Goal: Transaction & Acquisition: Purchase product/service

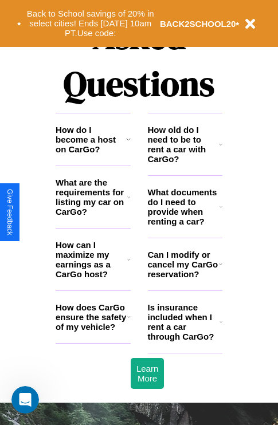
scroll to position [1389, 0]
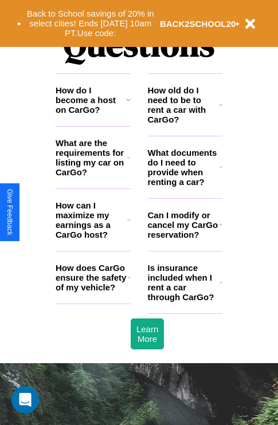
click at [221, 110] on icon at bounding box center [220, 104] width 3 height 9
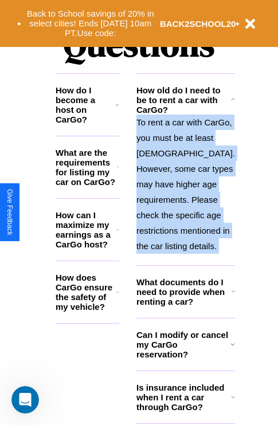
click at [185, 224] on p "To rent a car with CarGo, you must be at least 21 years old. However, some car …" at bounding box center [185, 184] width 99 height 139
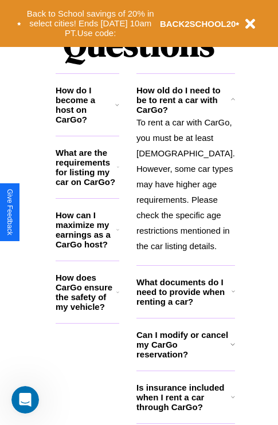
click at [119, 172] on icon at bounding box center [118, 167] width 2 height 9
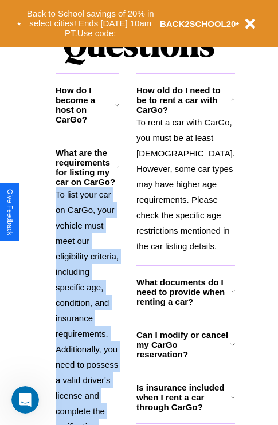
click at [93, 289] on p "To list your car on CarGo, your vehicle must meet our eligibility criteria, inc…" at bounding box center [88, 326] width 64 height 279
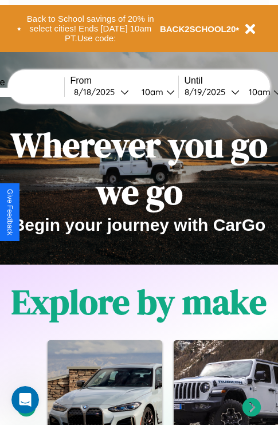
scroll to position [0, 0]
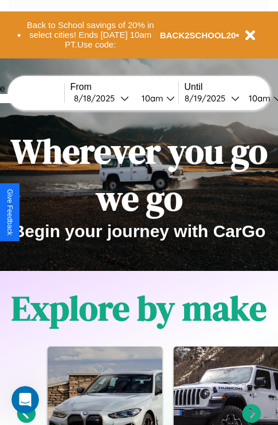
click at [38, 98] on input "text" at bounding box center [21, 98] width 86 height 9
type input "*******"
click at [115, 98] on div "8 / 18 / 2025" at bounding box center [97, 98] width 46 height 11
select select "*"
select select "****"
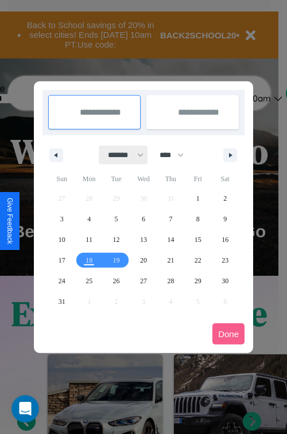
click at [120, 155] on select "******* ******** ***** ***** *** **** **** ****** ********* ******* ******** **…" at bounding box center [123, 155] width 49 height 19
select select "*"
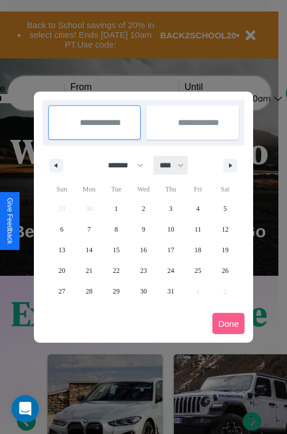
click at [177, 165] on select "**** **** **** **** **** **** **** **** **** **** **** **** **** **** **** ****…" at bounding box center [171, 165] width 34 height 19
select select "****"
click at [143, 208] on span "1" at bounding box center [143, 208] width 3 height 21
type input "**********"
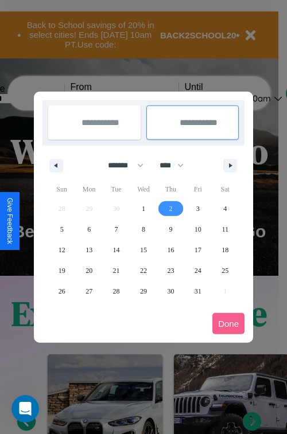
click at [170, 208] on span "2" at bounding box center [170, 208] width 3 height 21
type input "**********"
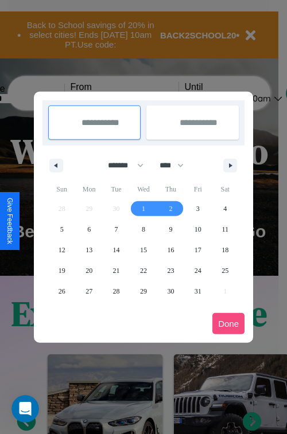
click at [228, 323] on button "Done" at bounding box center [228, 323] width 32 height 21
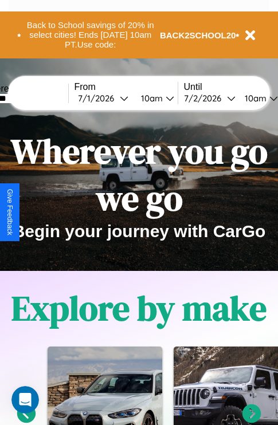
click at [268, 98] on div "10am" at bounding box center [254, 98] width 30 height 11
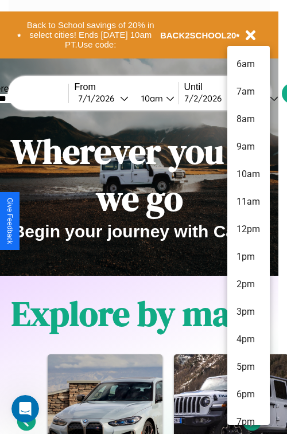
click at [248, 416] on li "7pm" at bounding box center [248, 422] width 42 height 28
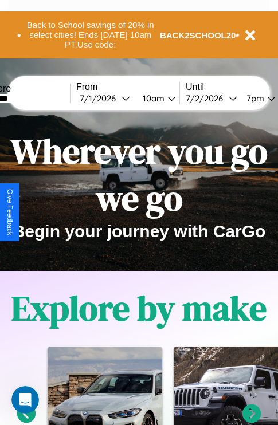
scroll to position [0, 36]
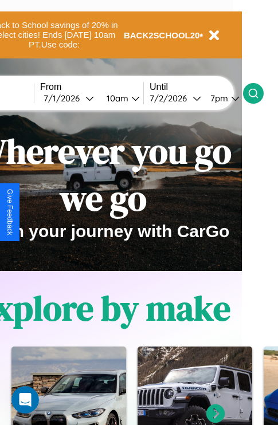
click at [259, 93] on icon at bounding box center [253, 93] width 11 height 11
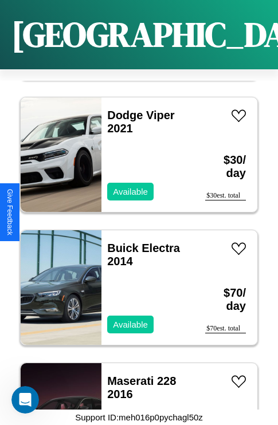
scroll to position [11348, 0]
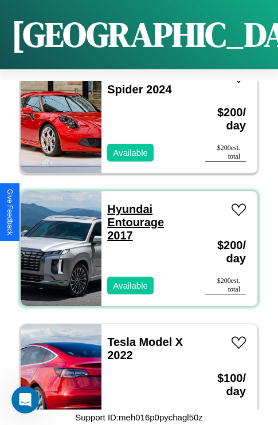
click at [126, 203] on link "Hyundai Entourage 2017" at bounding box center [135, 222] width 57 height 39
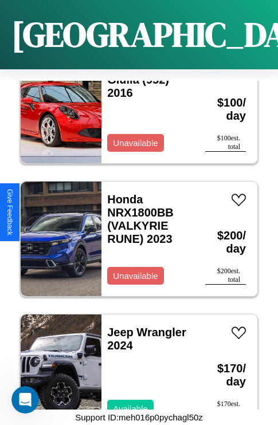
scroll to position [8156, 0]
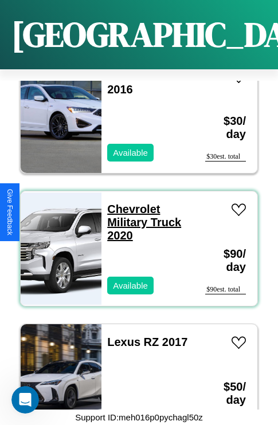
click at [130, 203] on link "Chevrolet Military Truck 2020" at bounding box center [144, 222] width 74 height 39
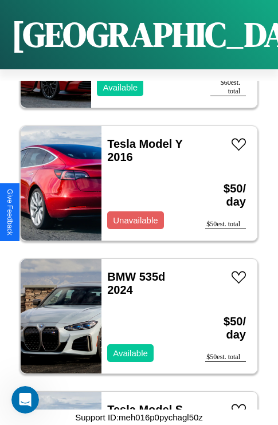
scroll to position [6560, 0]
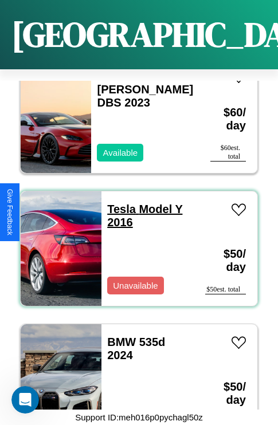
click at [118, 203] on link "Tesla Model Y 2016" at bounding box center [144, 216] width 75 height 26
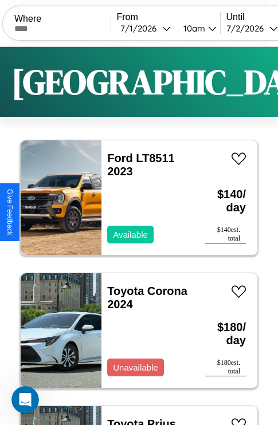
scroll to position [0, 0]
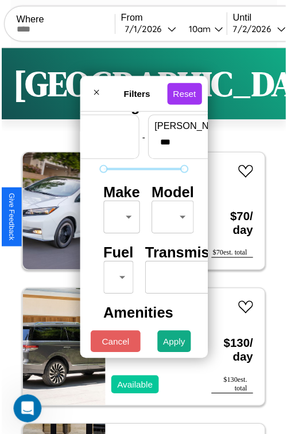
scroll to position [34, 0]
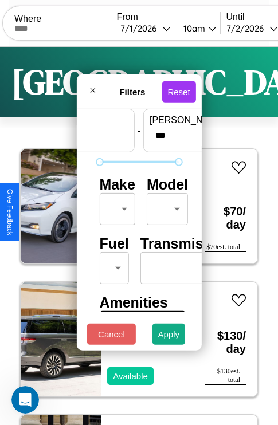
click at [115, 206] on body "CarGo Where From 7 / 1 / 2026 10am Until 7 / 2 / 2026 7pm Become a Host Login S…" at bounding box center [139, 236] width 278 height 473
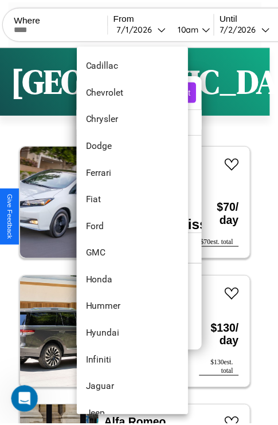
scroll to position [380, 0]
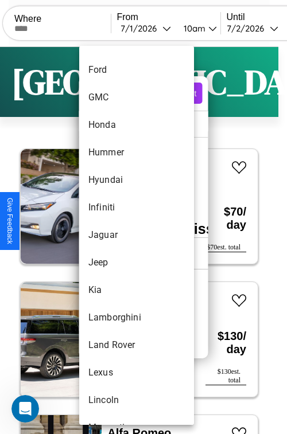
click at [115, 235] on li "Jaguar" at bounding box center [136, 235] width 115 height 28
type input "******"
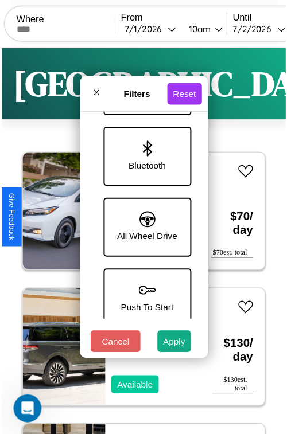
scroll to position [788, 0]
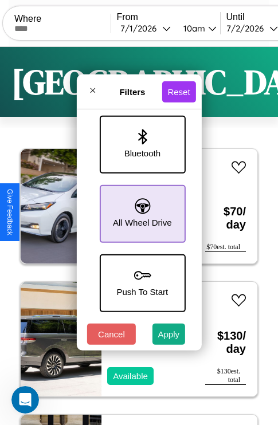
click at [140, 208] on icon at bounding box center [142, 205] width 15 height 15
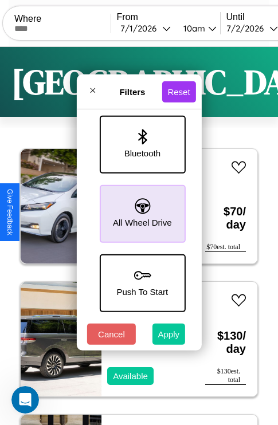
click at [169, 337] on button "Apply" at bounding box center [168, 334] width 33 height 21
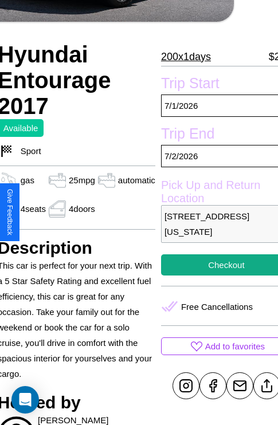
scroll to position [231, 48]
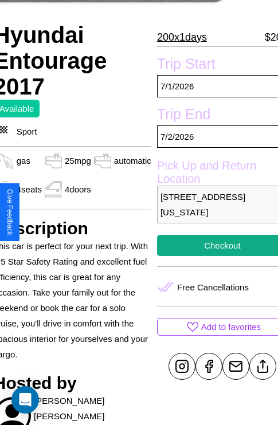
click at [213, 212] on p "7855 Meadow Lane Seattle Washington 99019 United States" at bounding box center [222, 205] width 131 height 38
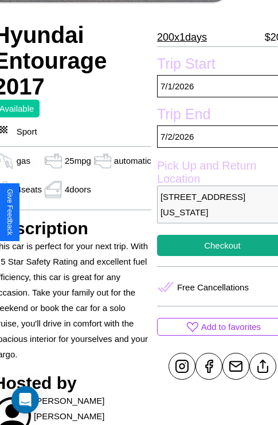
click at [213, 212] on p "7855 Meadow Lane Seattle Washington 99019 United States" at bounding box center [222, 205] width 131 height 38
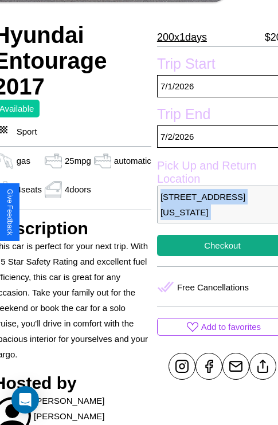
click at [213, 212] on p "7855 Meadow Lane Seattle Washington 99019 United States" at bounding box center [222, 205] width 131 height 38
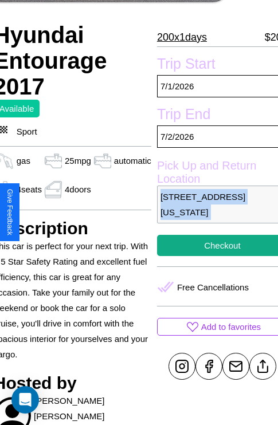
click at [213, 212] on p "7855 Meadow Lane Seattle Washington 99019 United States" at bounding box center [222, 205] width 131 height 38
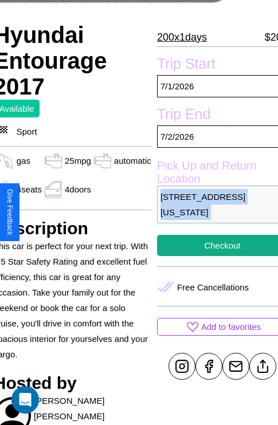
click at [213, 212] on p "7855 Meadow Lane Seattle Washington 99019 United States" at bounding box center [222, 205] width 131 height 38
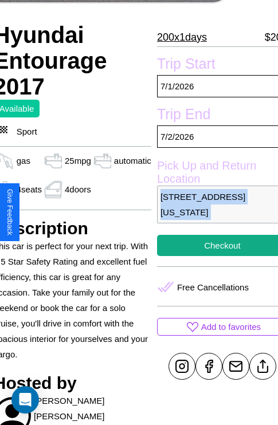
click at [213, 212] on p "7855 Meadow Lane Seattle Washington 99019 United States" at bounding box center [222, 205] width 131 height 38
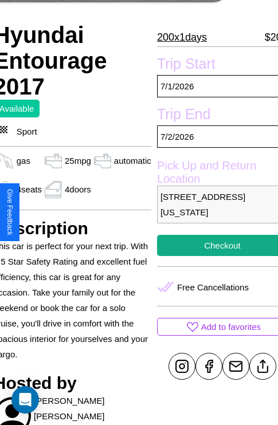
scroll to position [280, 48]
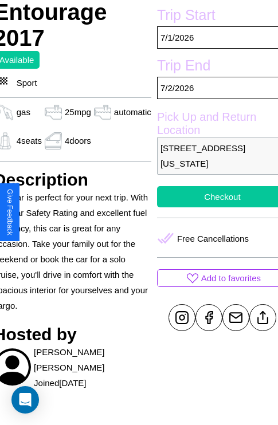
click at [213, 208] on button "Checkout" at bounding box center [222, 196] width 131 height 21
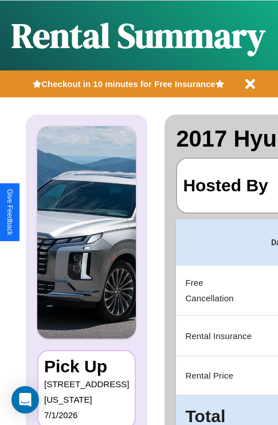
scroll to position [0, 222]
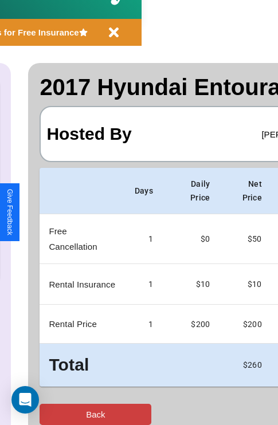
click at [56, 414] on button "Back" at bounding box center [96, 414] width 112 height 21
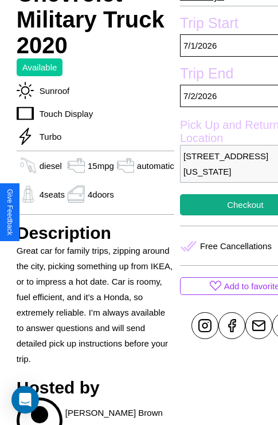
scroll to position [370, 39]
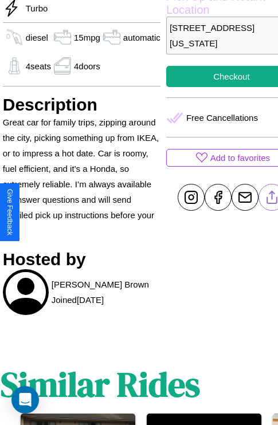
click at [272, 200] on line at bounding box center [272, 195] width 0 height 8
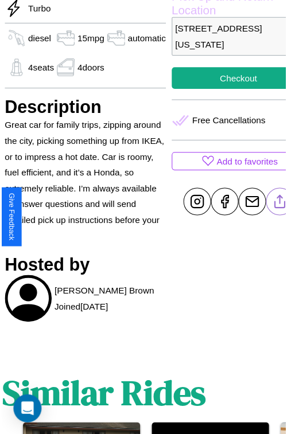
scroll to position [330, 50]
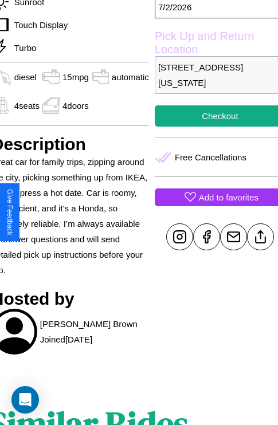
click at [212, 205] on p "Add to favorites" at bounding box center [229, 197] width 60 height 15
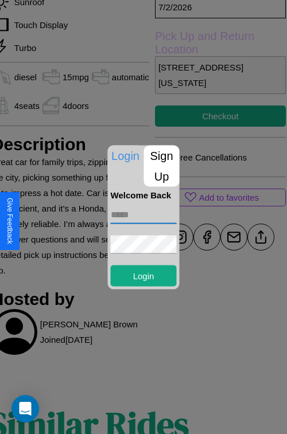
click at [143, 214] on input "text" at bounding box center [144, 214] width 66 height 18
type input "**********"
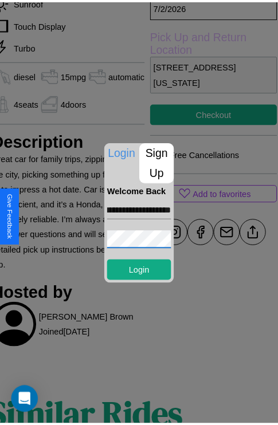
scroll to position [0, 0]
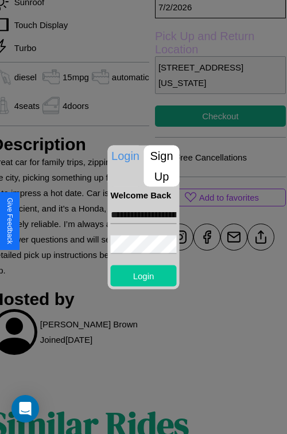
click at [143, 275] on button "Login" at bounding box center [144, 275] width 66 height 21
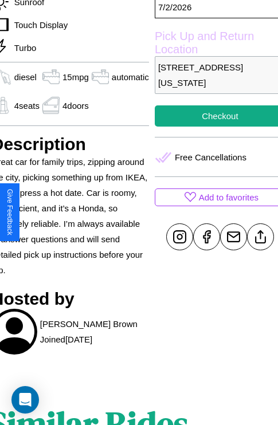
scroll to position [249, 50]
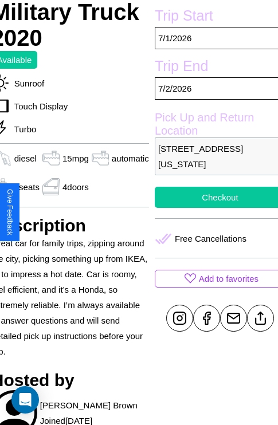
click at [212, 208] on button "Checkout" at bounding box center [220, 197] width 131 height 21
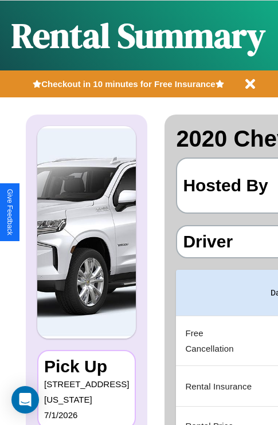
scroll to position [0, 222]
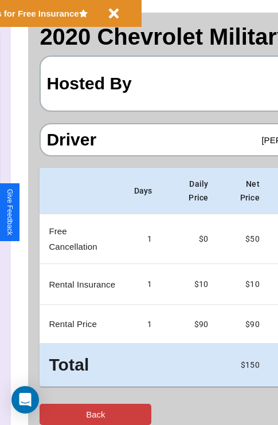
click at [56, 414] on button "Back" at bounding box center [96, 414] width 112 height 21
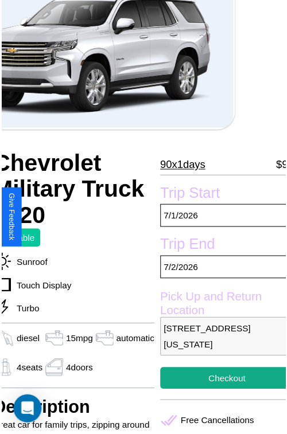
scroll to position [74, 50]
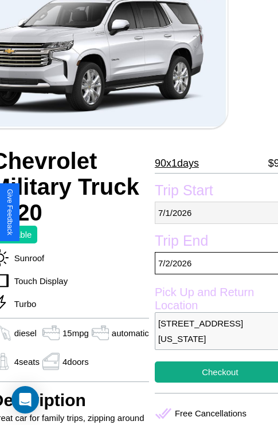
click at [212, 213] on p "7 / 1 / 2026" at bounding box center [220, 213] width 131 height 22
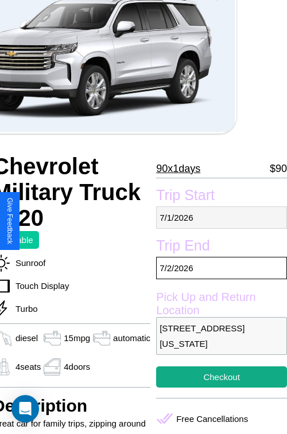
select select "*"
select select "****"
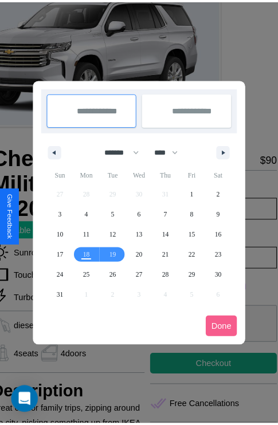
scroll to position [0, 50]
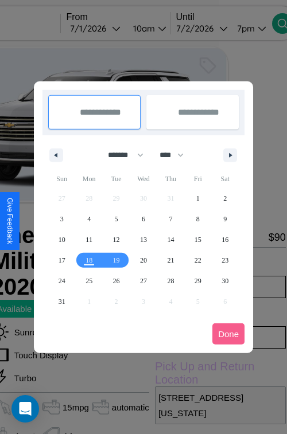
click at [113, 28] on div at bounding box center [143, 217] width 287 height 434
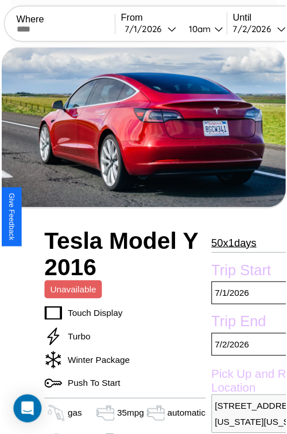
scroll to position [75, 48]
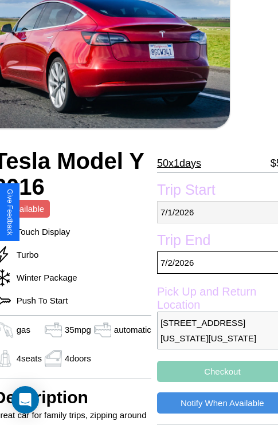
click at [213, 212] on p "[DATE]" at bounding box center [222, 212] width 131 height 22
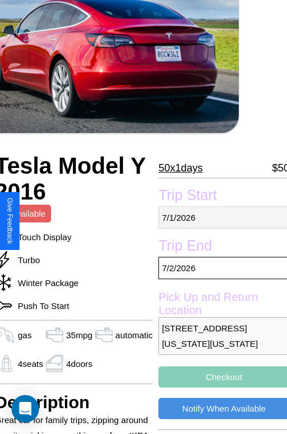
select select "*"
select select "****"
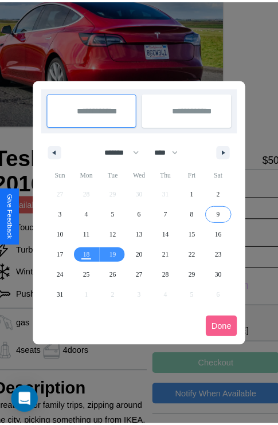
scroll to position [0, 48]
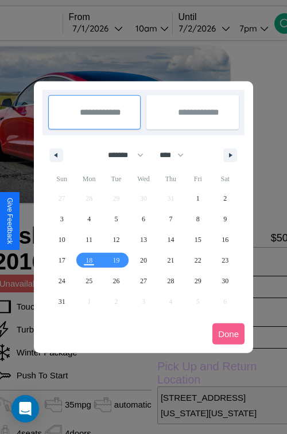
click at [115, 28] on div at bounding box center [143, 217] width 287 height 434
